Goal: Task Accomplishment & Management: Manage account settings

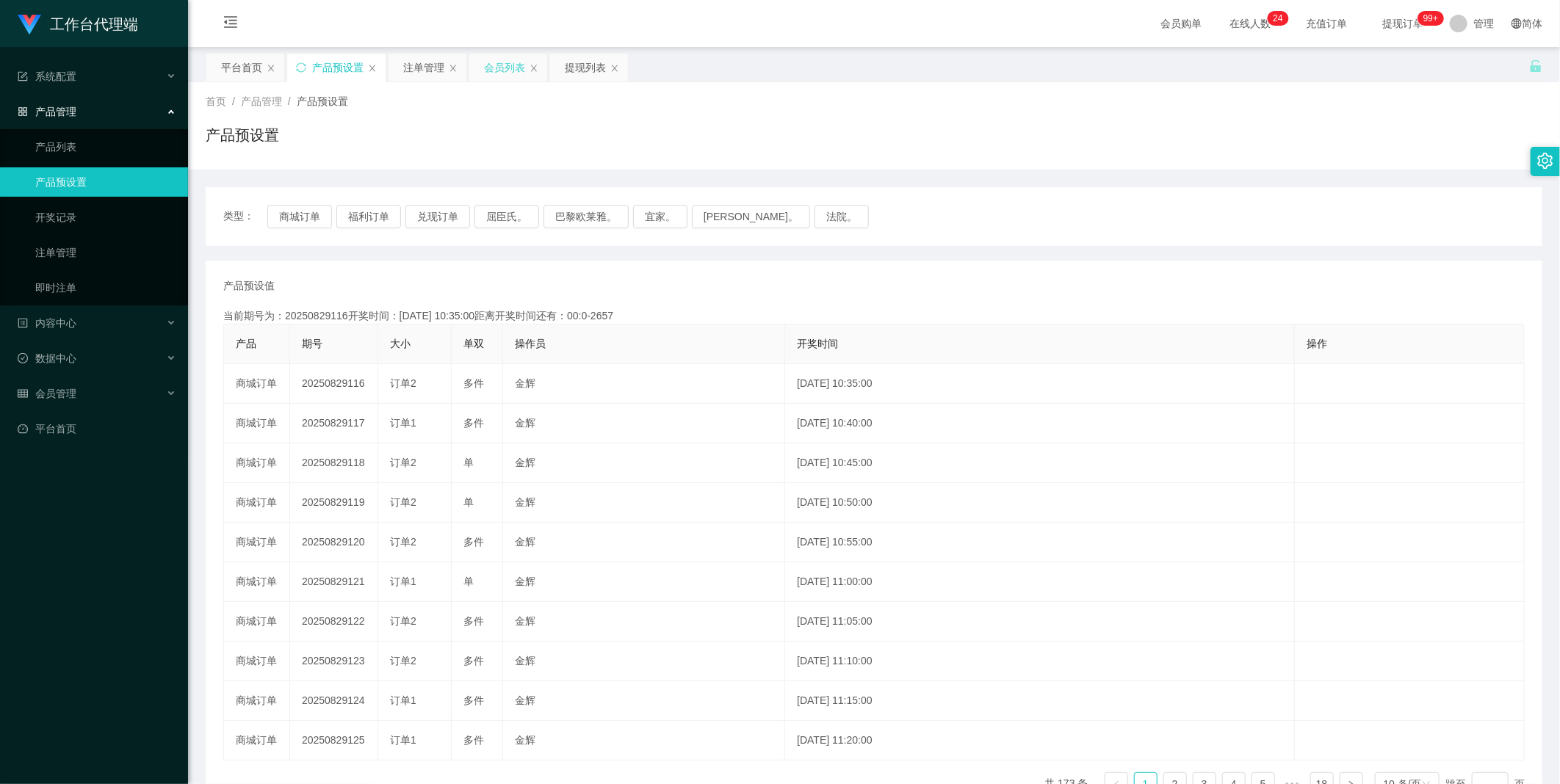
click at [497, 63] on div "会员列表" at bounding box center [505, 67] width 41 height 28
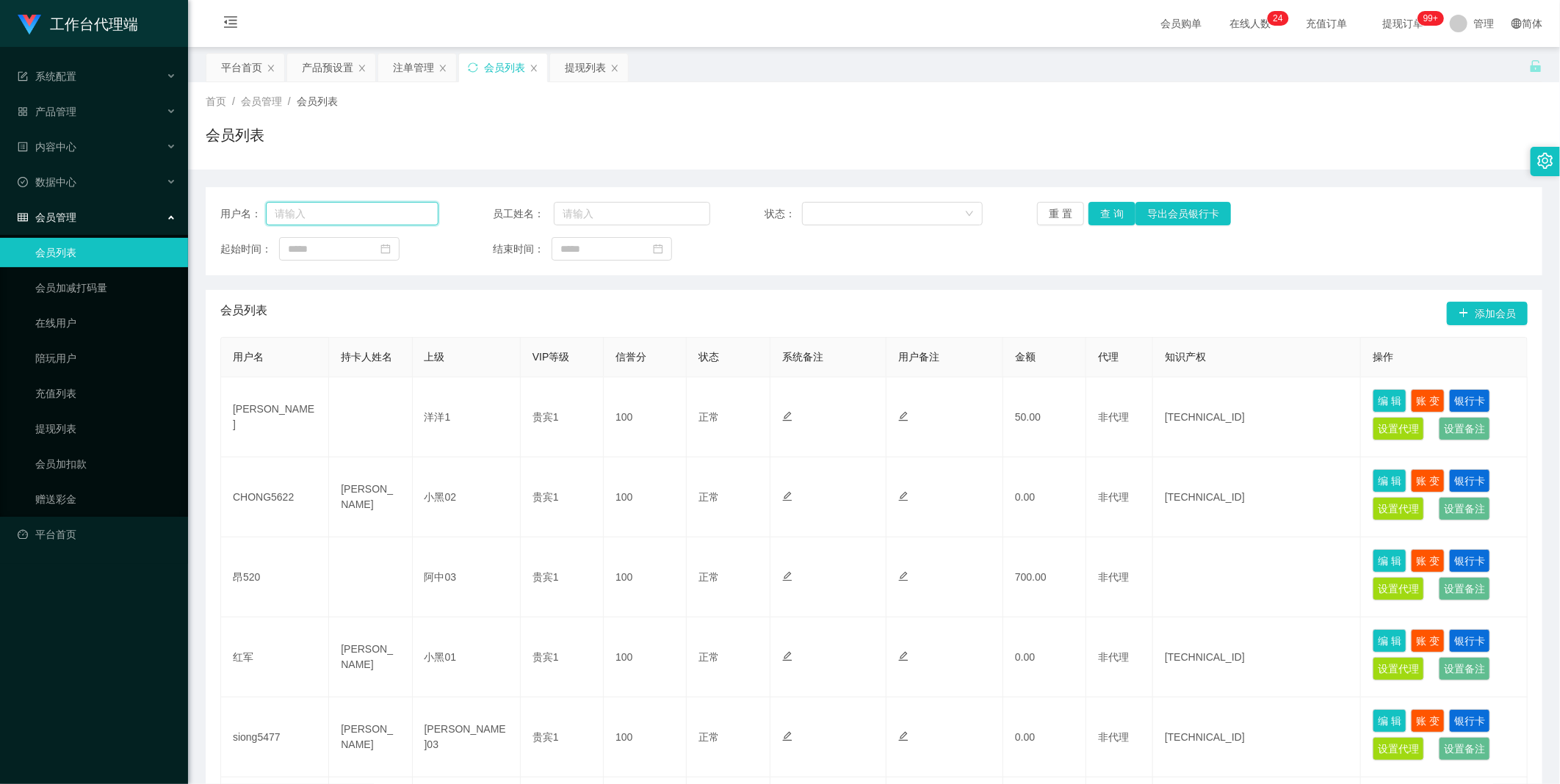
click at [391, 218] on input "text" at bounding box center [352, 214] width 172 height 24
paste input "HD55"
type input "HD55"
click at [1119, 218] on button "查 询" at bounding box center [1112, 214] width 47 height 24
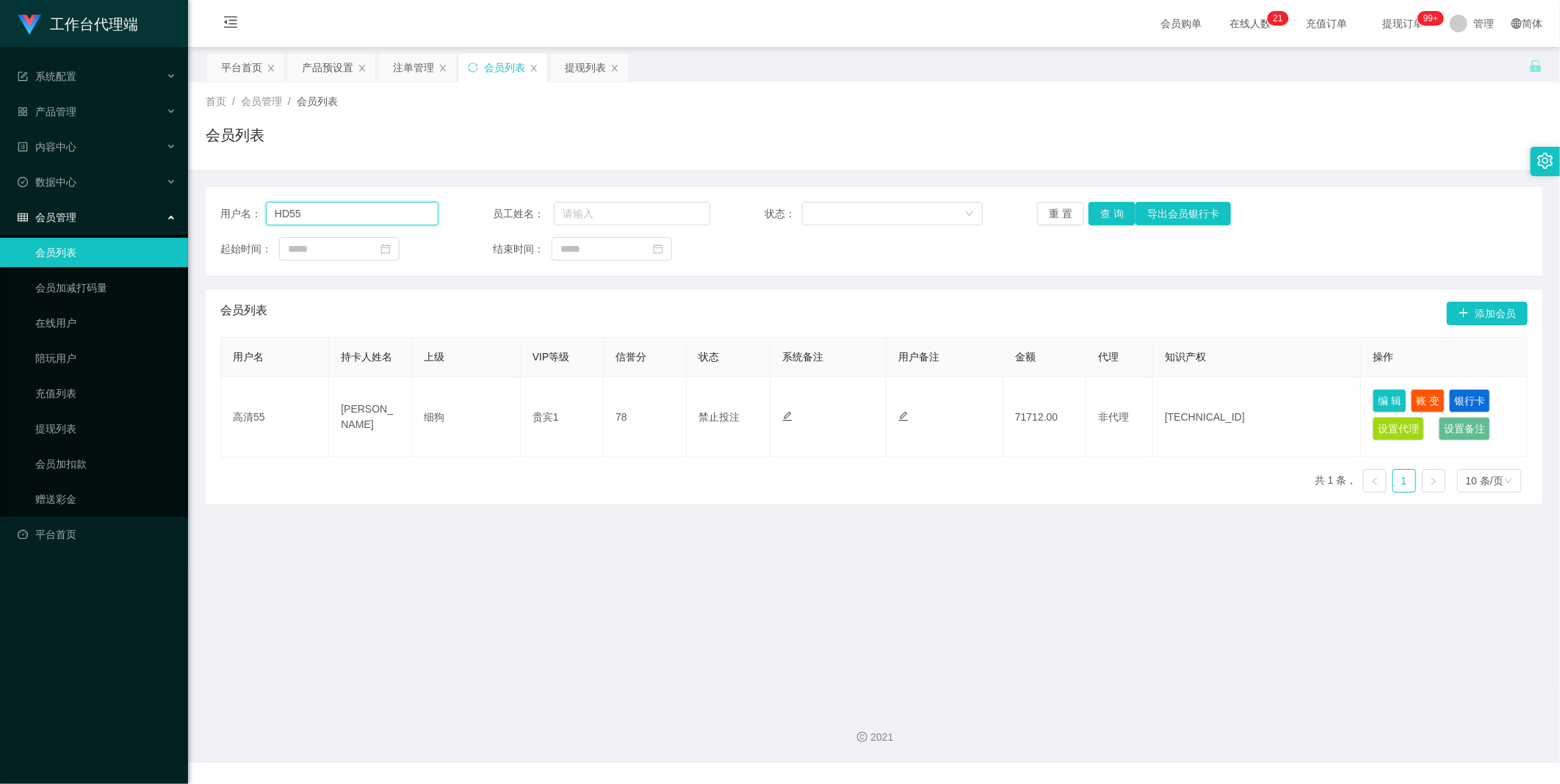
click at [378, 218] on input "HD55" at bounding box center [352, 214] width 172 height 24
drag, startPoint x: 581, startPoint y: 74, endPoint x: 635, endPoint y: 83, distance: 54.7
click at [581, 74] on div "提现列表" at bounding box center [586, 67] width 41 height 28
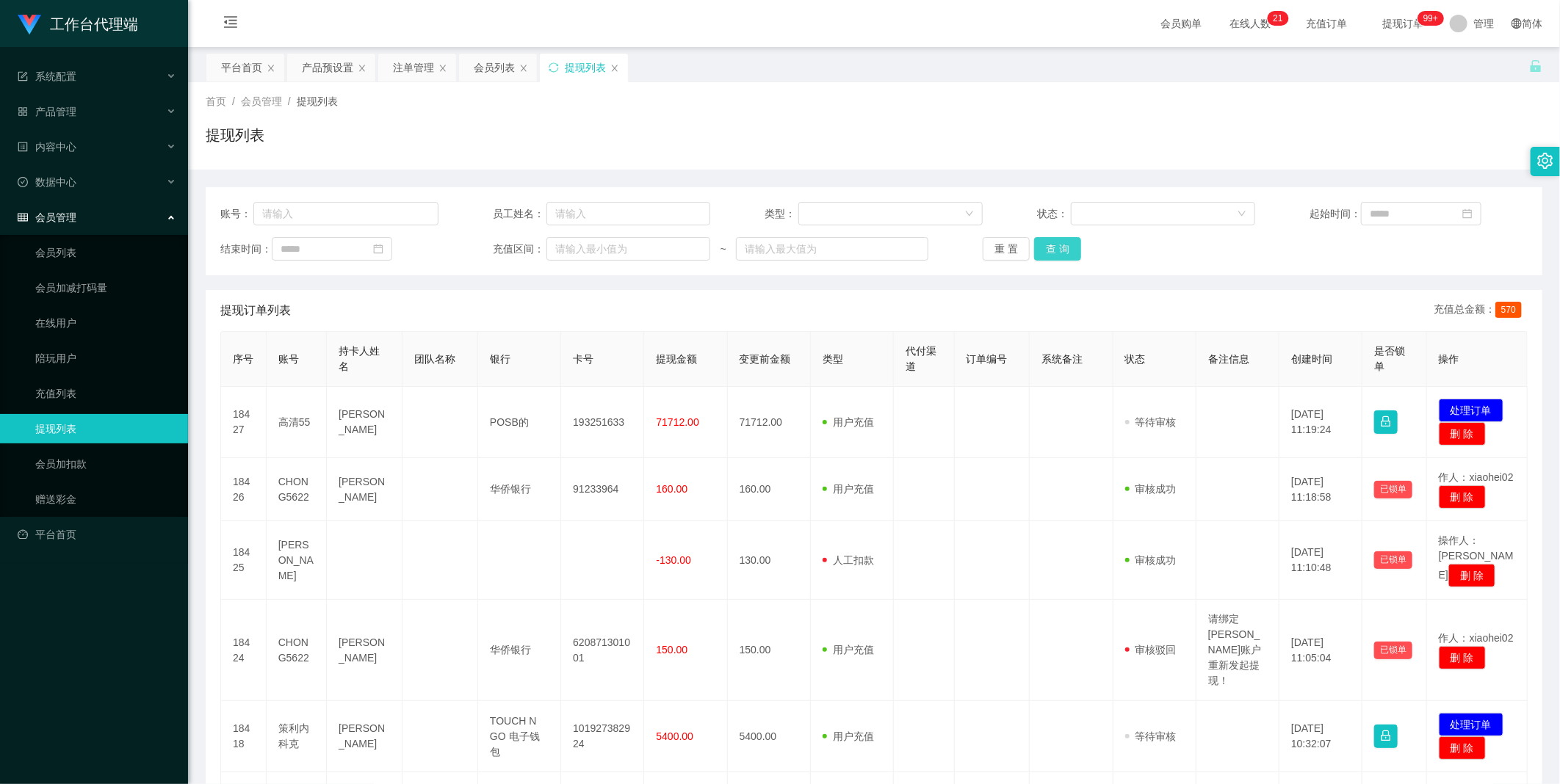
click at [1072, 248] on button "查 询" at bounding box center [1057, 249] width 47 height 24
click at [336, 210] on input "text" at bounding box center [346, 214] width 185 height 24
click at [995, 245] on button "重 置" at bounding box center [1006, 249] width 47 height 24
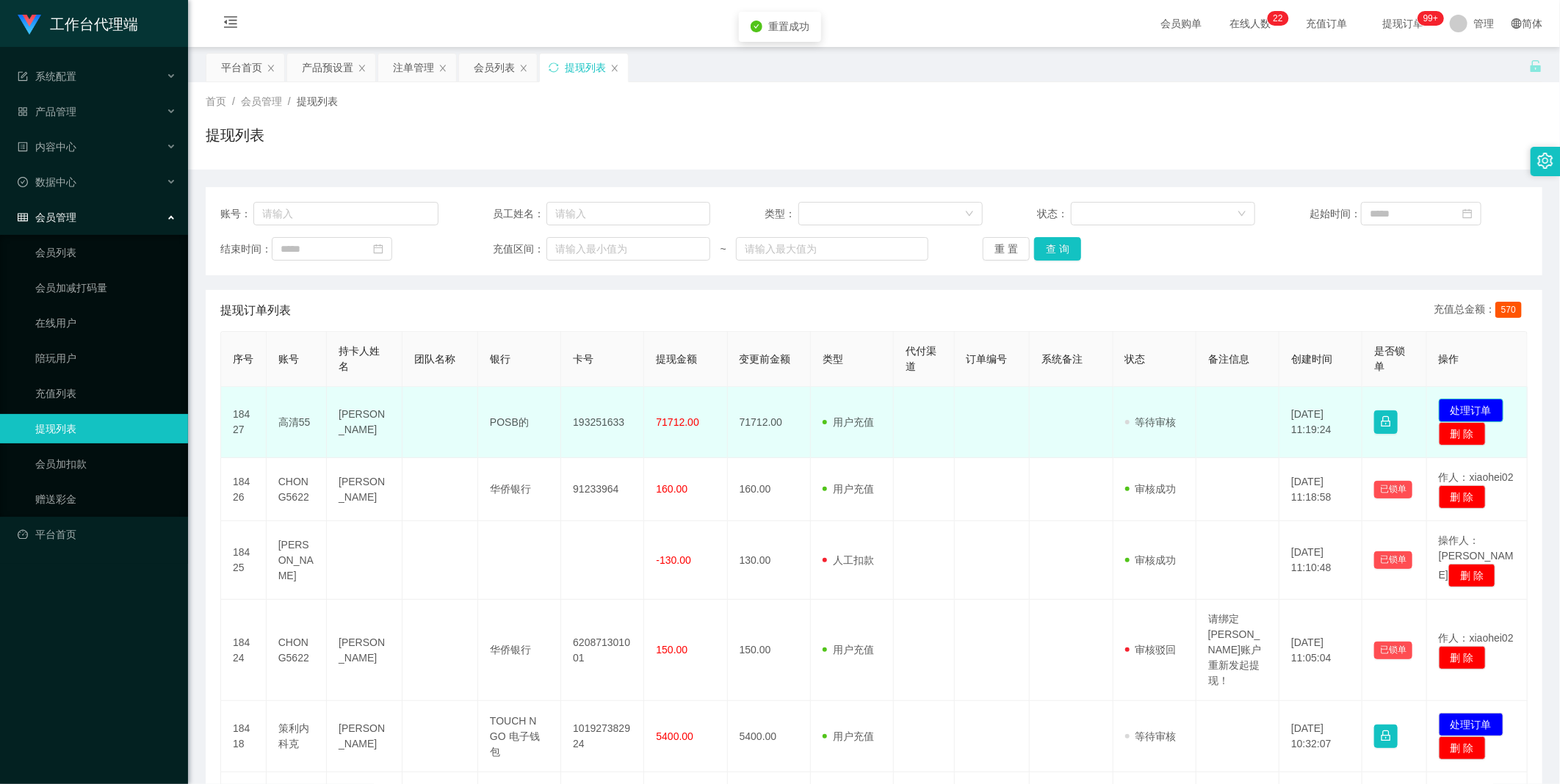
click at [1460, 410] on button "处理订单" at bounding box center [1471, 411] width 64 height 24
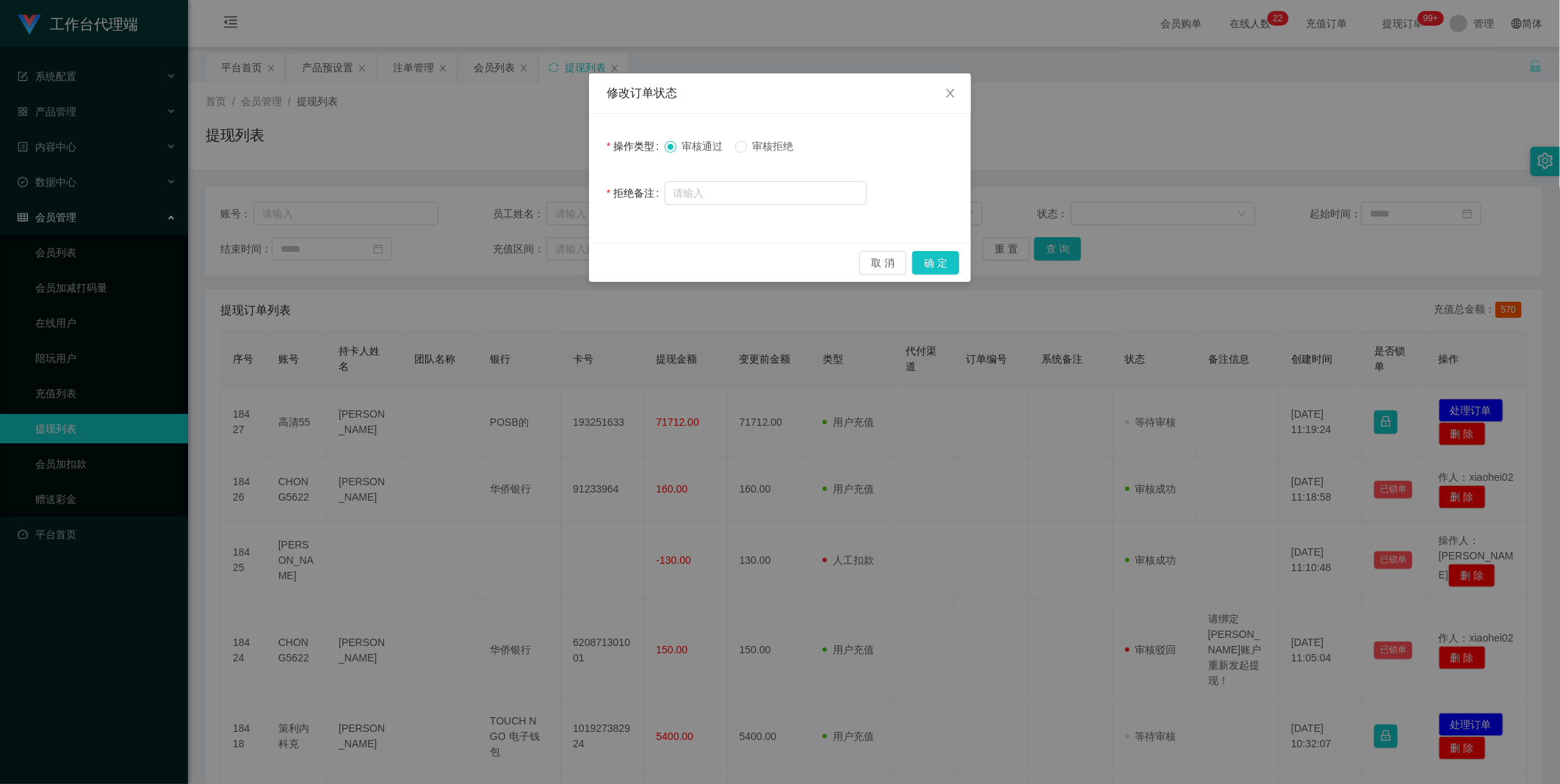
click at [753, 155] on div "审核通过 审核拒绝" at bounding box center [765, 145] width 202 height 29
click at [755, 142] on span "审核拒绝" at bounding box center [773, 146] width 53 height 12
click at [748, 193] on input "text" at bounding box center [765, 193] width 202 height 24
paste input "您好，系统侦测到您工作台存在多次错误订单以及验资纪录，导致当前帐号信誉分未达标，请先联络相关负责人提升信誉分至98分方可重新发起提款申请。请勿在信誉分不足的情…"
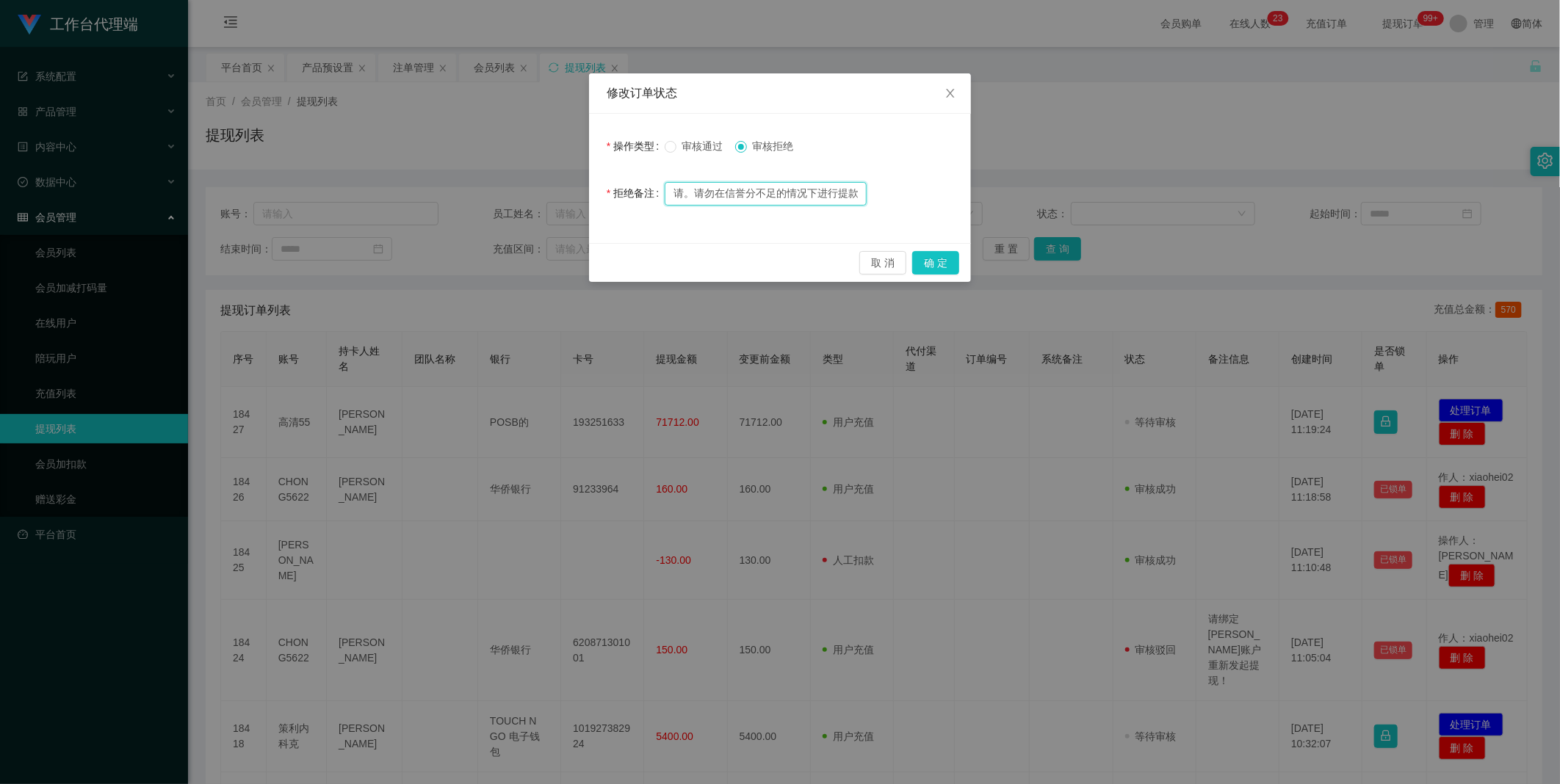
type input "您好，系统侦测到您工作台存在多次错误订单以及验资纪录，导致当前帐号信誉分未达标，请先联络相关负责人提升信誉分至98分方可重新发起提款申请。请勿在信誉分不足的情…"
click at [931, 266] on button "确 定" at bounding box center [935, 263] width 47 height 24
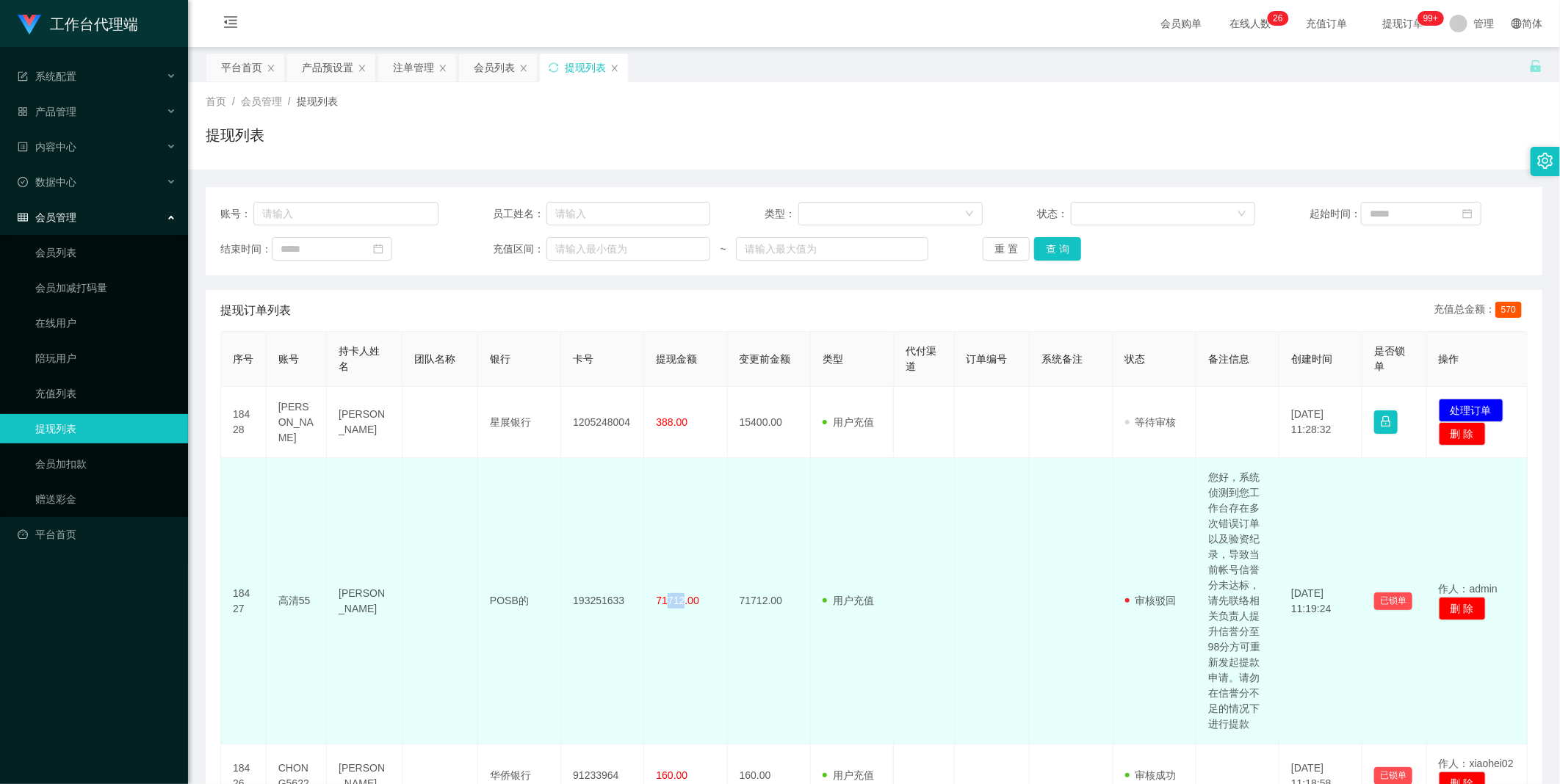
drag, startPoint x: 682, startPoint y: 602, endPoint x: 664, endPoint y: 599, distance: 18.2
click at [664, 599] on span "71712.00" at bounding box center [677, 601] width 43 height 12
drag, startPoint x: 664, startPoint y: 599, endPoint x: 664, endPoint y: 606, distance: 7.0
click at [664, 606] on span "71712.00" at bounding box center [677, 601] width 43 height 12
click at [664, 604] on span "71712.00" at bounding box center [677, 601] width 43 height 12
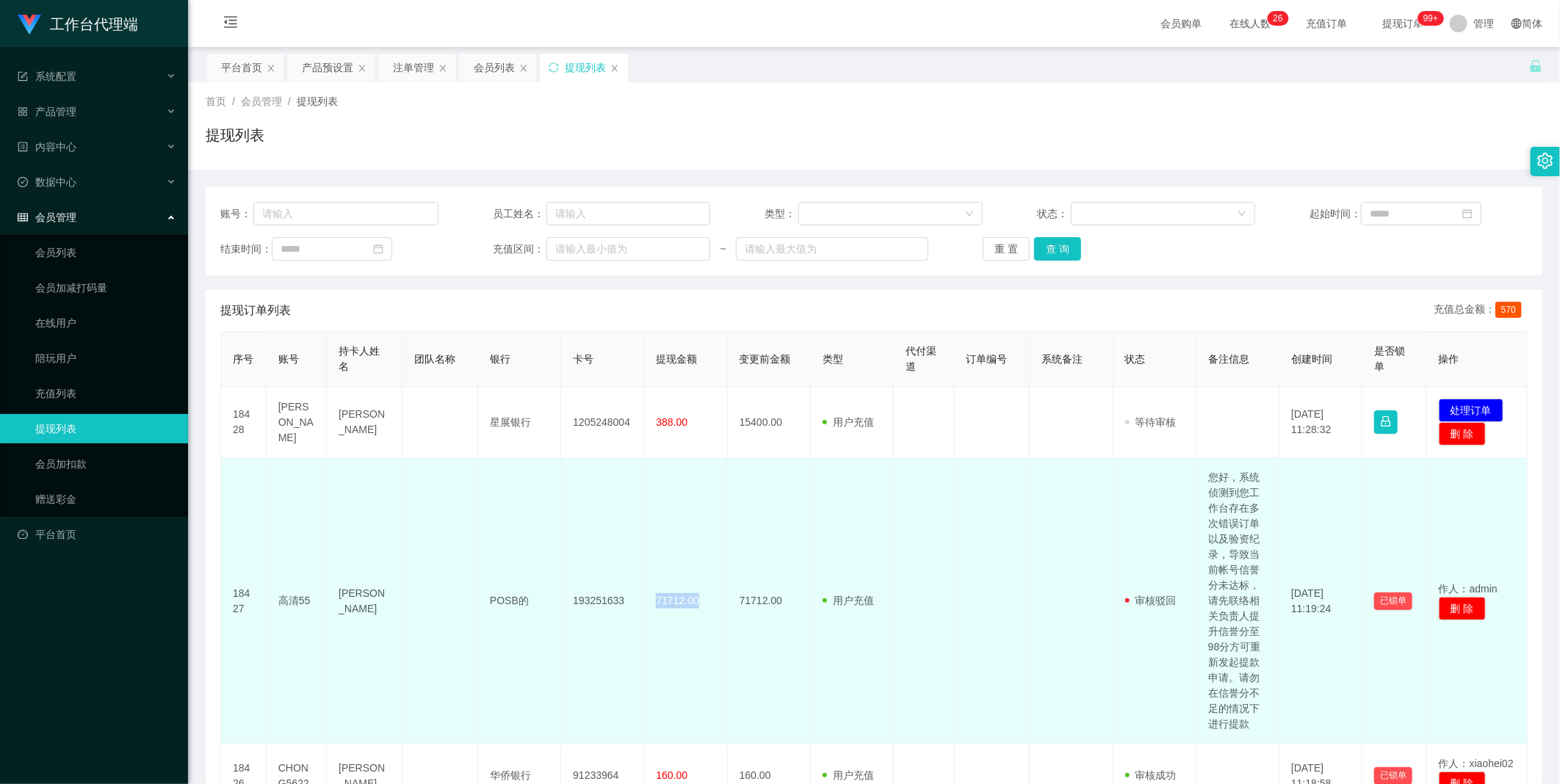
click at [664, 604] on span "71712.00" at bounding box center [677, 601] width 43 height 12
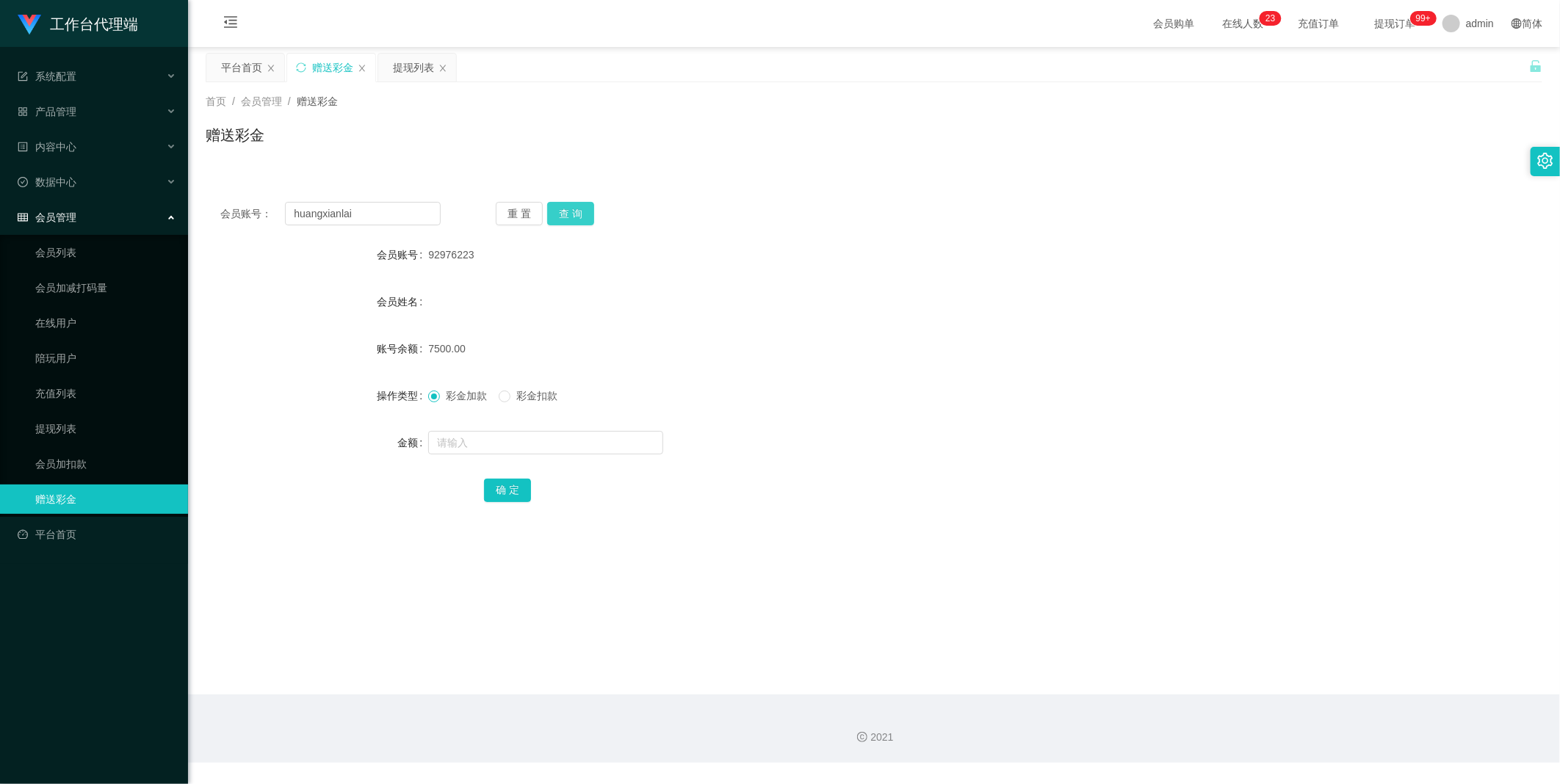
type input "huangxianlai"
click at [579, 209] on button "查 询" at bounding box center [571, 214] width 47 height 24
click at [531, 435] on input "text" at bounding box center [546, 443] width 235 height 24
type input "50"
click at [525, 400] on span "彩金扣款" at bounding box center [536, 396] width 53 height 12
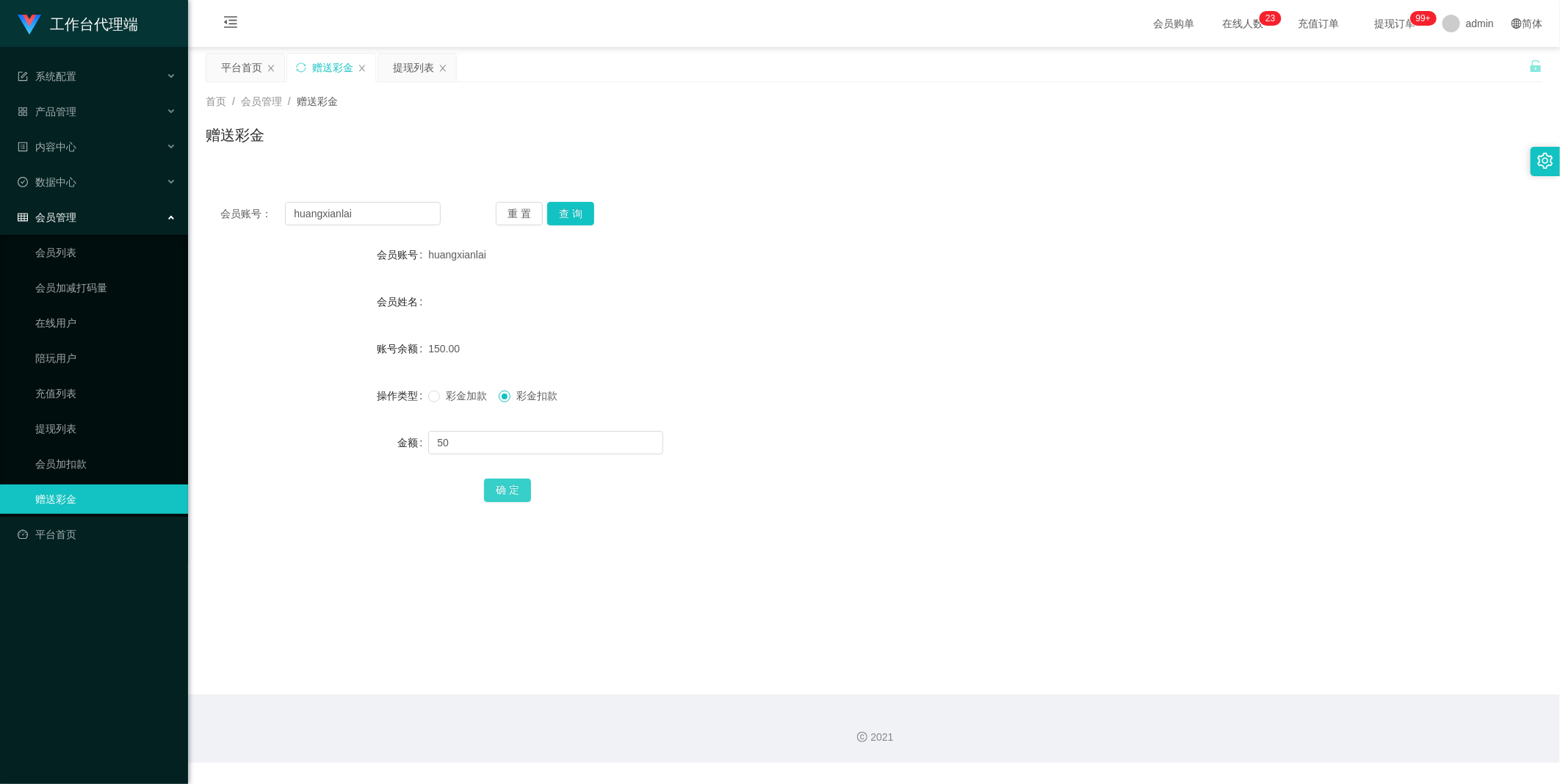
click at [512, 489] on button "确 定" at bounding box center [507, 491] width 47 height 24
drag, startPoint x: 414, startPoint y: 215, endPoint x: 495, endPoint y: 218, distance: 81.1
click at [416, 215] on input "huangxianlai" at bounding box center [363, 214] width 156 height 24
paste input "yufeng051626"
type input "yufeng051626"
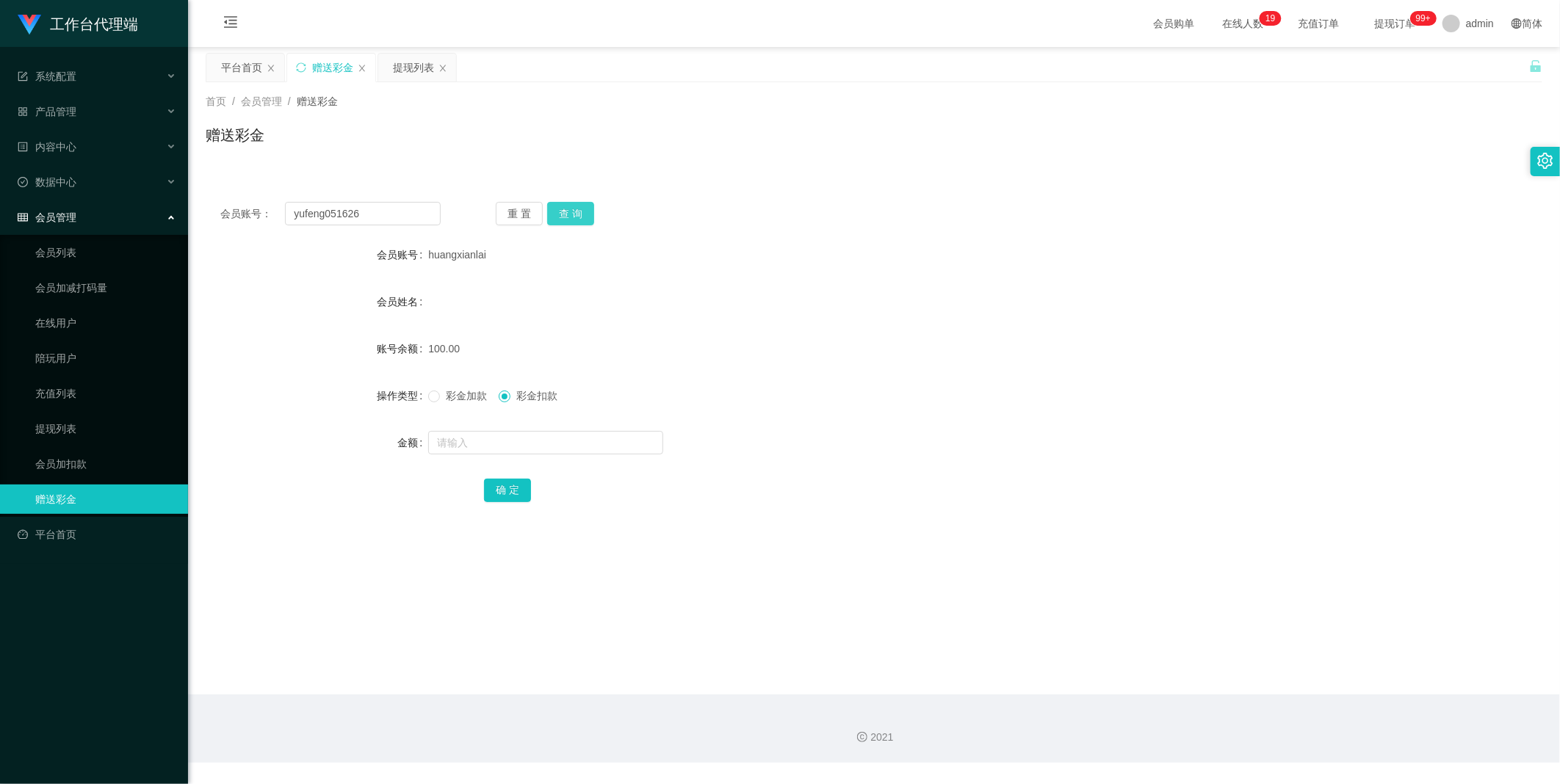
click at [585, 211] on button "查 询" at bounding box center [571, 214] width 47 height 24
drag, startPoint x: 480, startPoint y: 450, endPoint x: 480, endPoint y: 441, distance: 9.0
click at [480, 450] on input "text" at bounding box center [546, 443] width 235 height 24
click at [468, 399] on span "彩金加款" at bounding box center [466, 396] width 53 height 12
click at [443, 442] on input "text" at bounding box center [546, 443] width 235 height 24
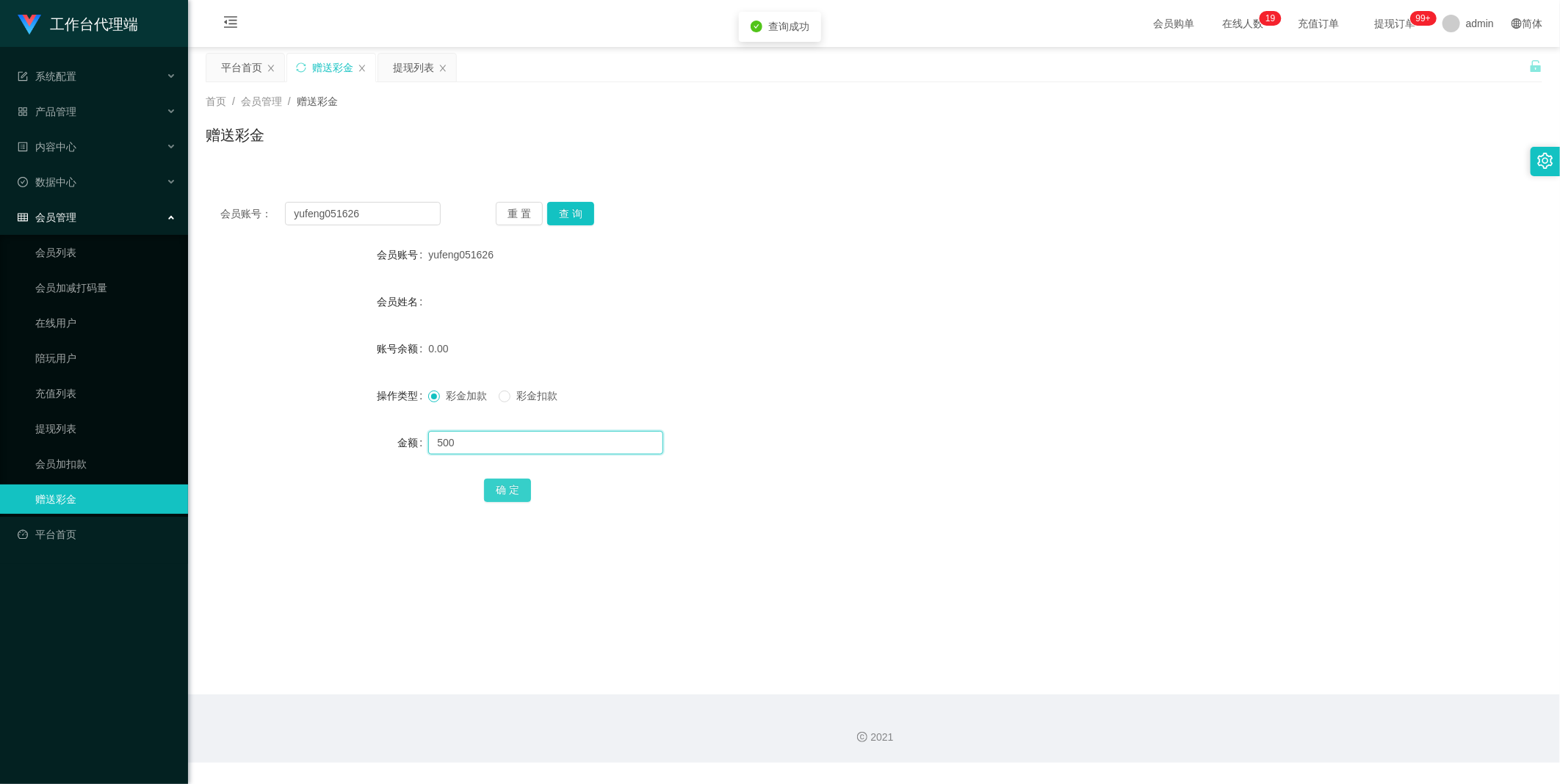
type input "500"
drag, startPoint x: 512, startPoint y: 498, endPoint x: 523, endPoint y: 482, distance: 19.4
click at [512, 497] on button "确 定" at bounding box center [507, 491] width 47 height 24
click at [581, 218] on button "查 询" at bounding box center [571, 214] width 47 height 24
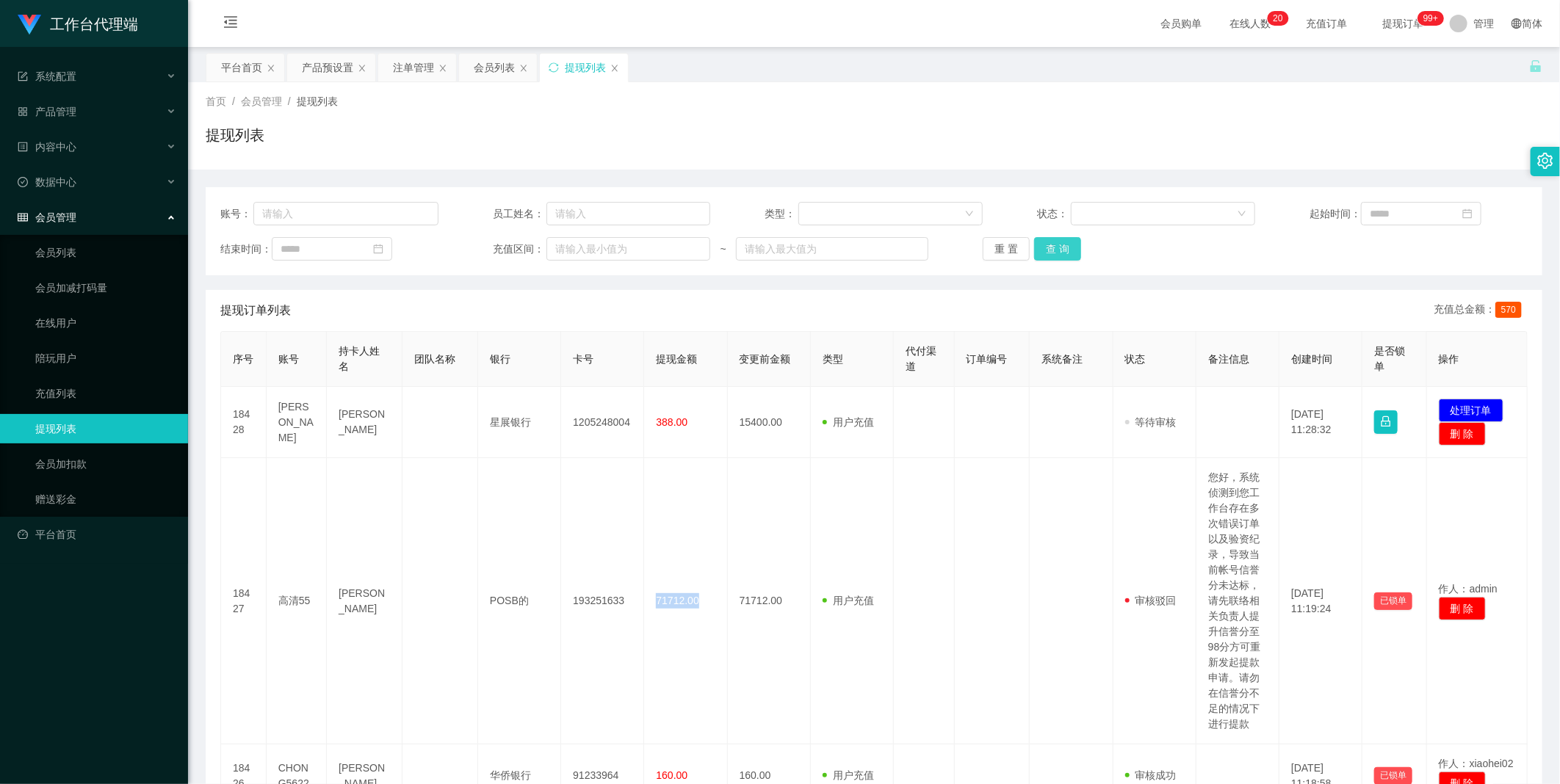
click at [1052, 246] on button "查 询" at bounding box center [1057, 249] width 47 height 24
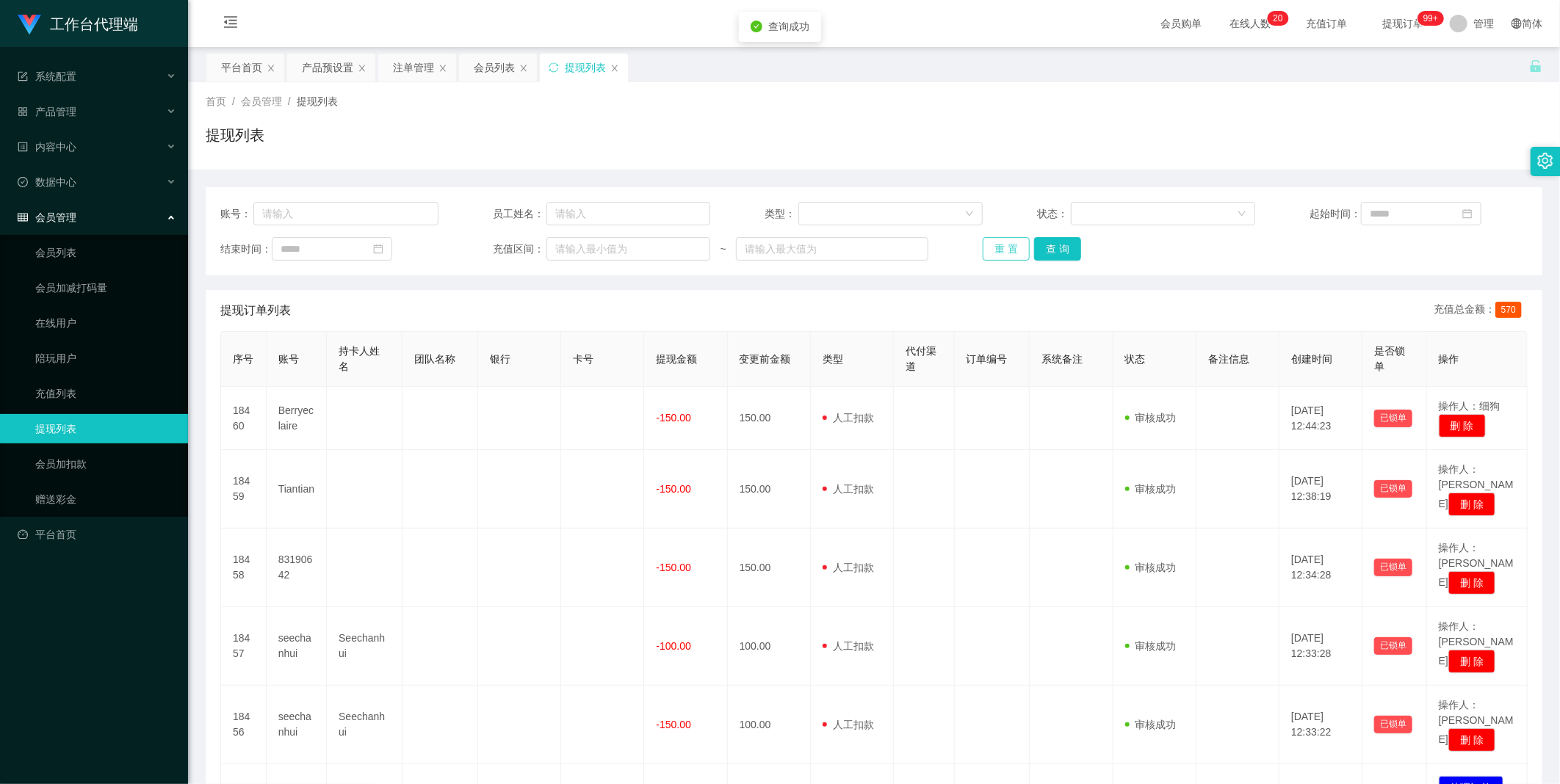
click at [1023, 251] on button "重 置" at bounding box center [1006, 249] width 47 height 24
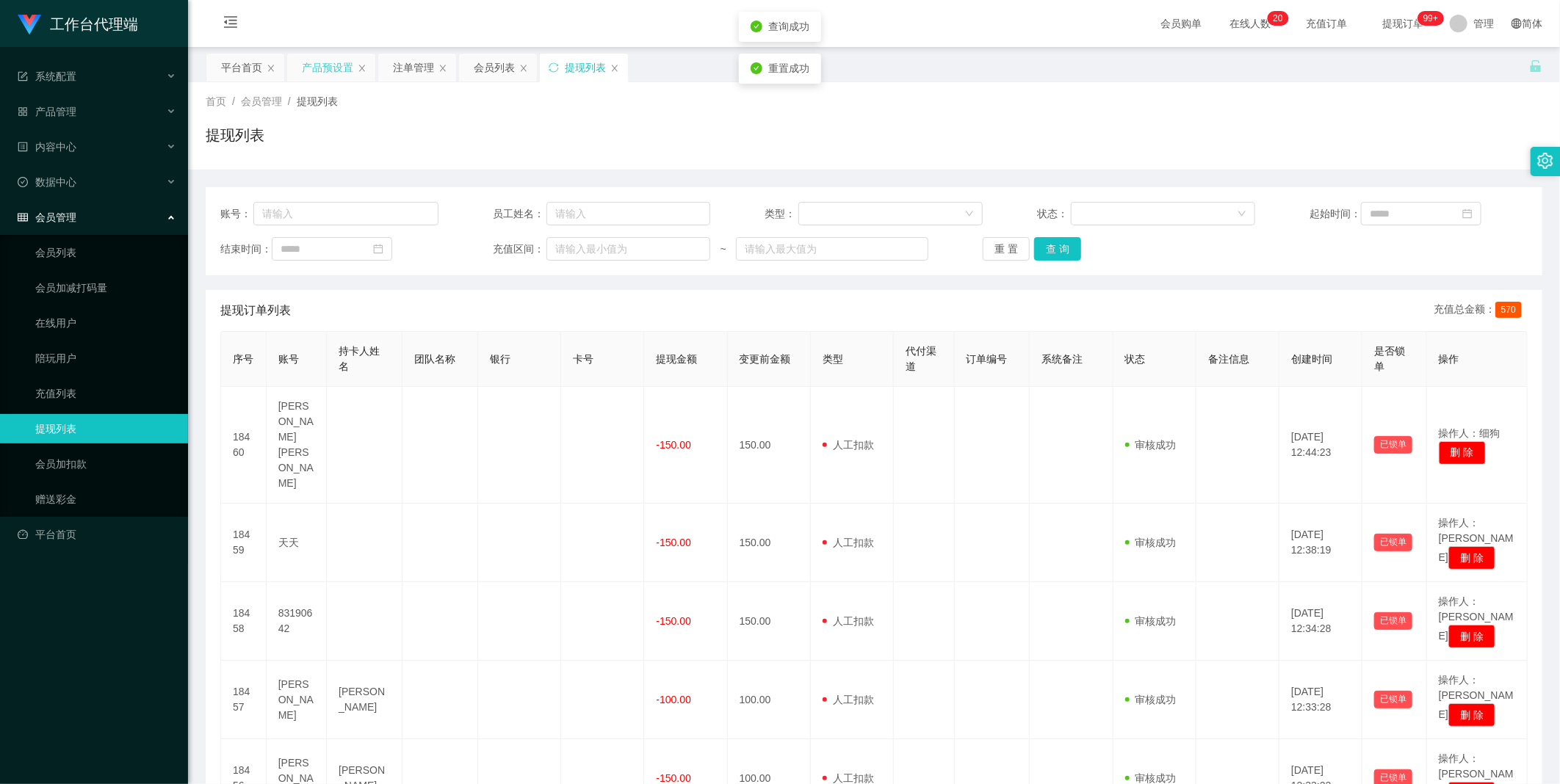
click at [322, 62] on div "产品预设置" at bounding box center [327, 67] width 52 height 28
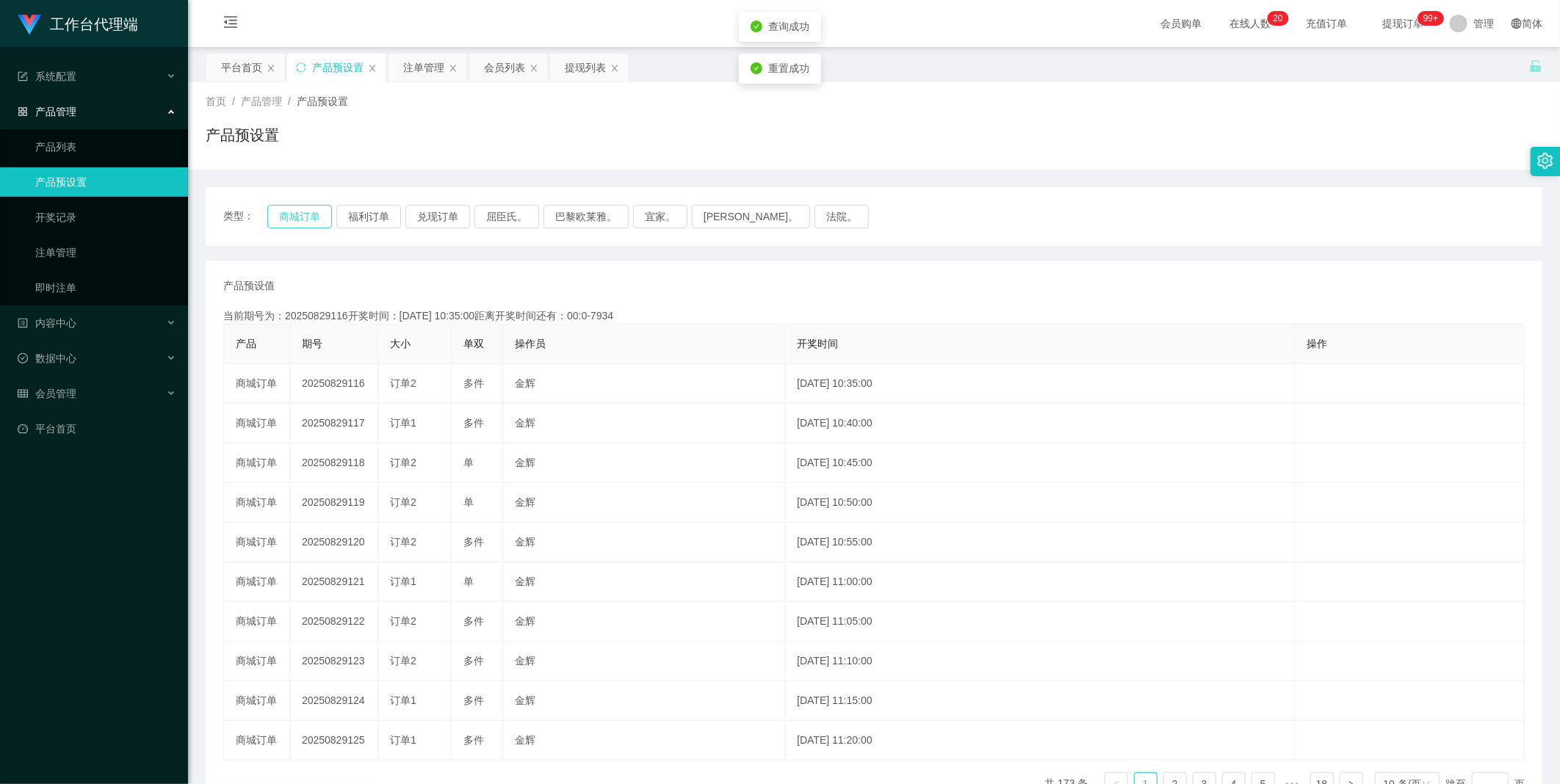
click at [318, 214] on button "商城订单" at bounding box center [299, 217] width 64 height 24
click at [369, 210] on button "福利订单" at bounding box center [368, 217] width 64 height 24
click at [289, 206] on button "商城订单" at bounding box center [299, 217] width 64 height 24
drag, startPoint x: 289, startPoint y: 206, endPoint x: 383, endPoint y: 199, distance: 94.3
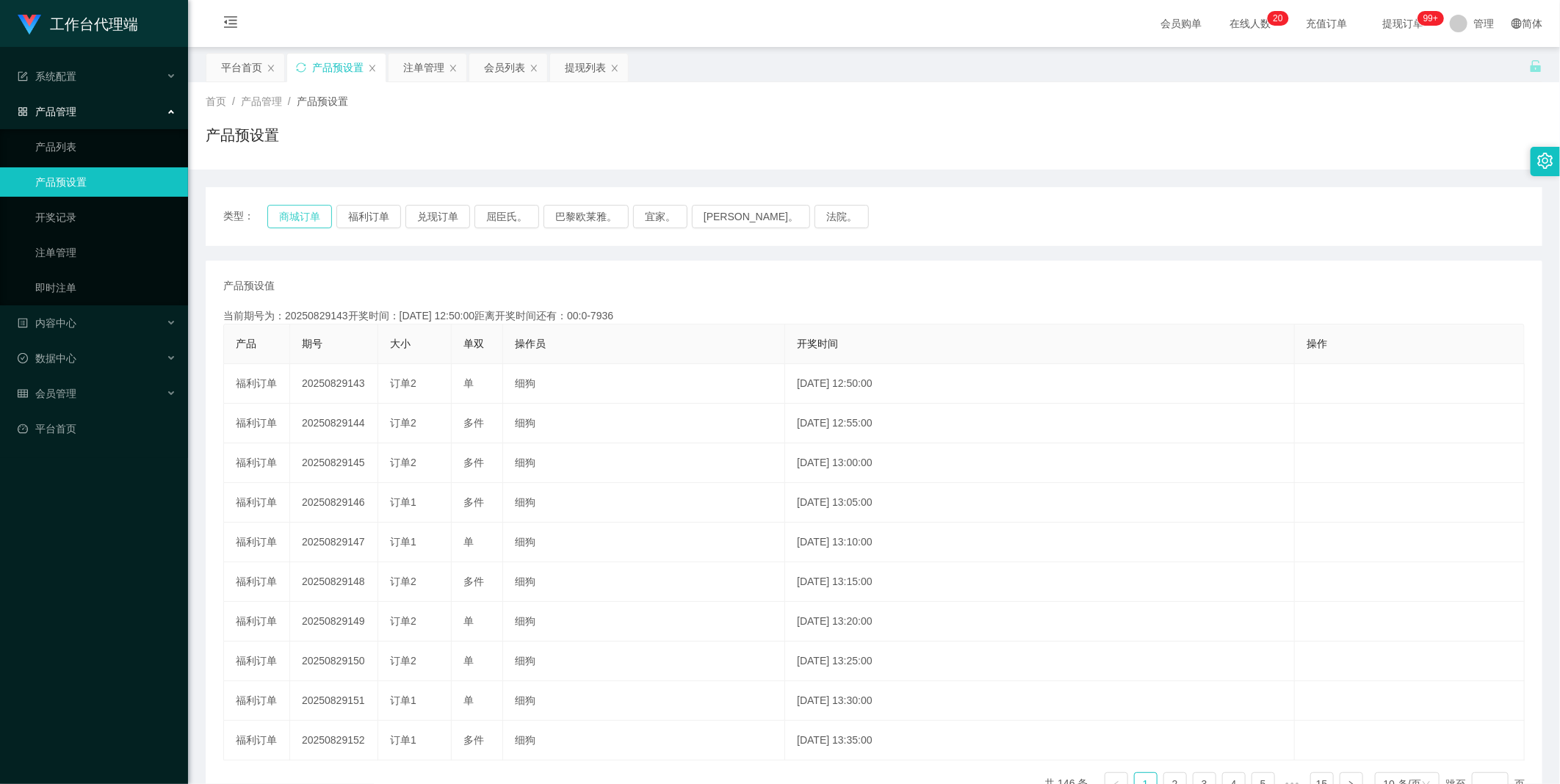
click at [289, 206] on button "商城订单" at bounding box center [299, 217] width 64 height 24
